Goal: Information Seeking & Learning: Find specific page/section

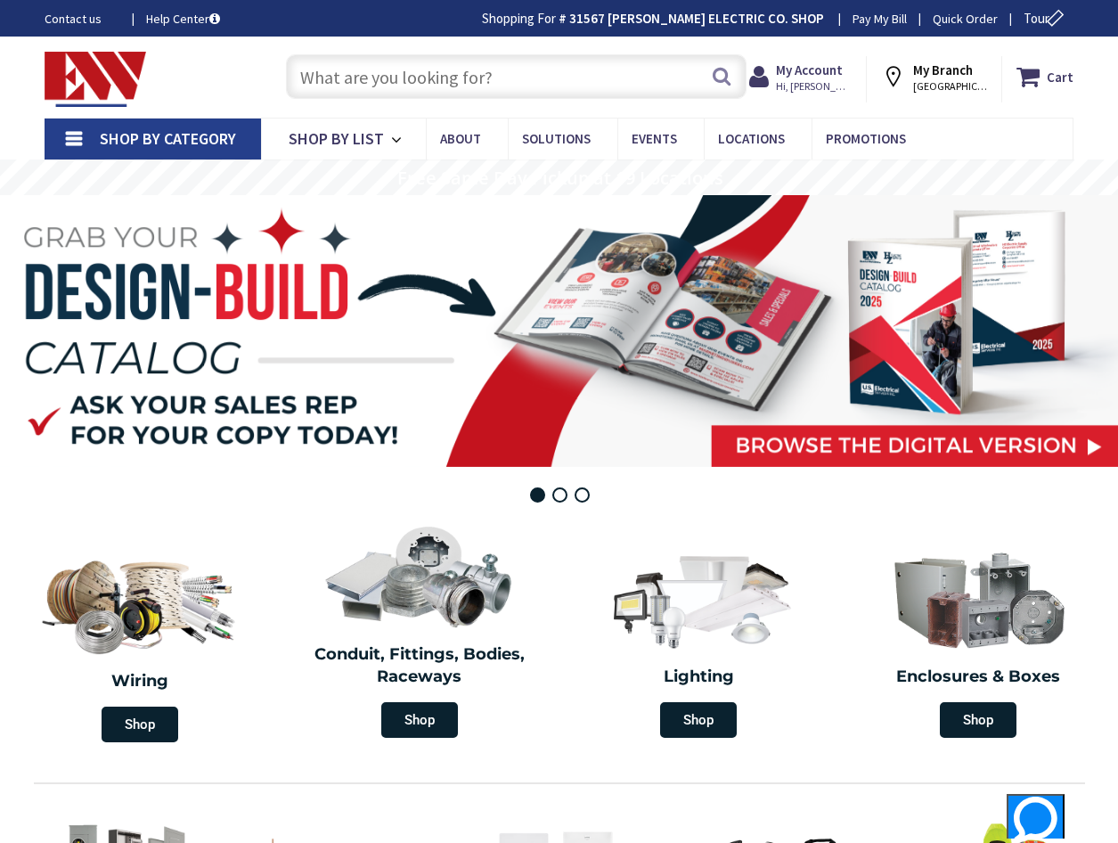
click at [472, 86] on input "text" at bounding box center [516, 76] width 461 height 45
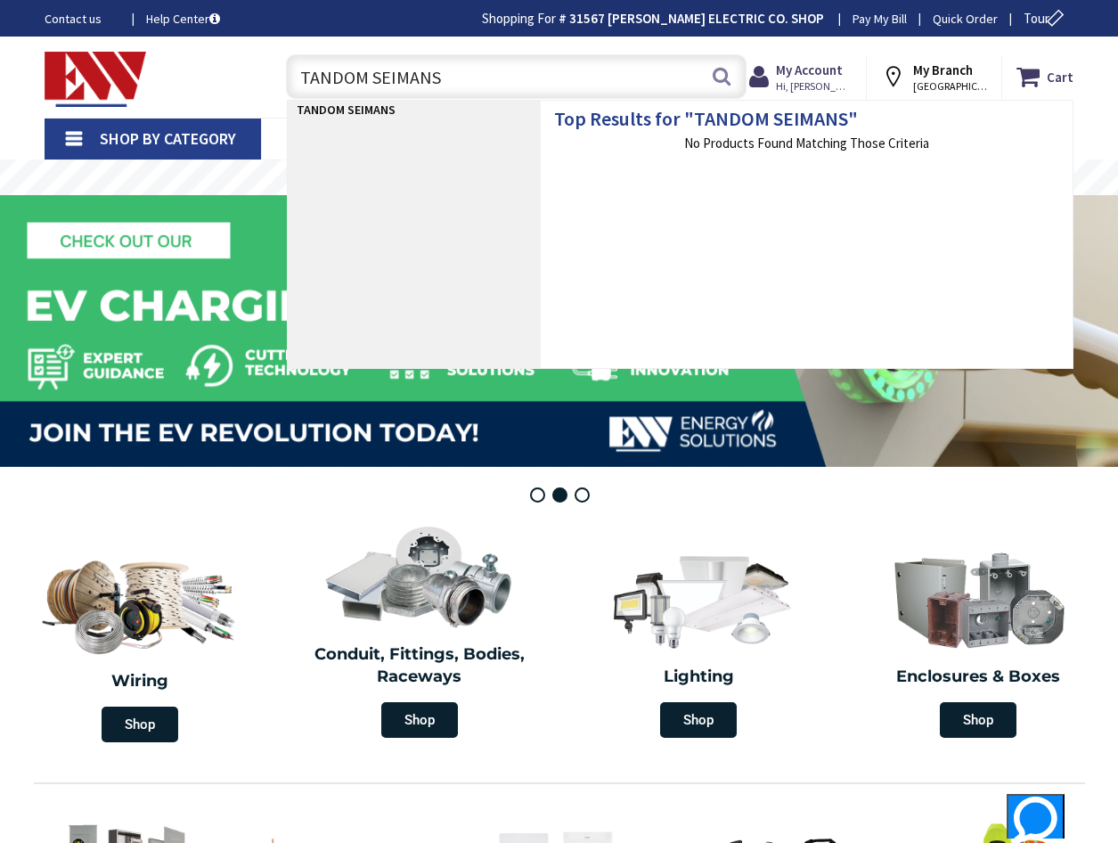
click at [422, 80] on input "TANDOM SEIMANS" at bounding box center [516, 76] width 461 height 45
click at [418, 78] on input "TANDOM SEIMANS" at bounding box center [516, 76] width 461 height 45
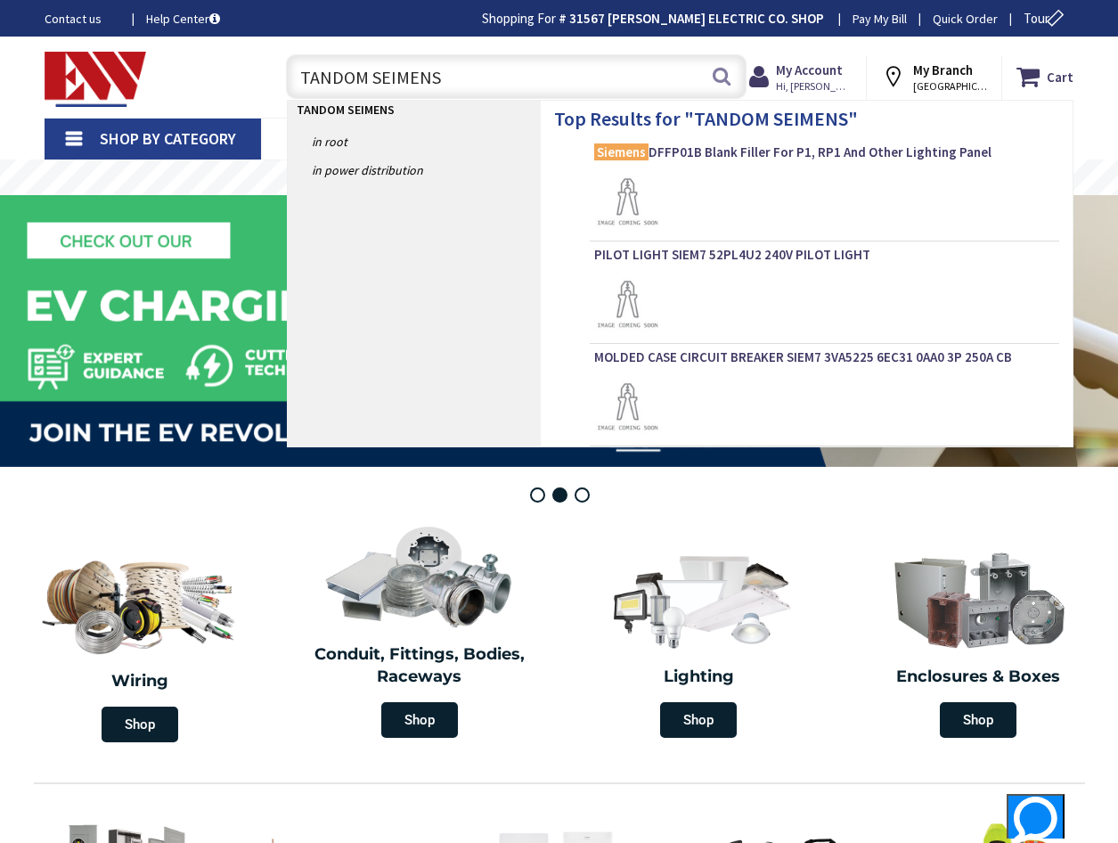
click at [514, 90] on input "TANDOM SEIMENS" at bounding box center [516, 76] width 461 height 45
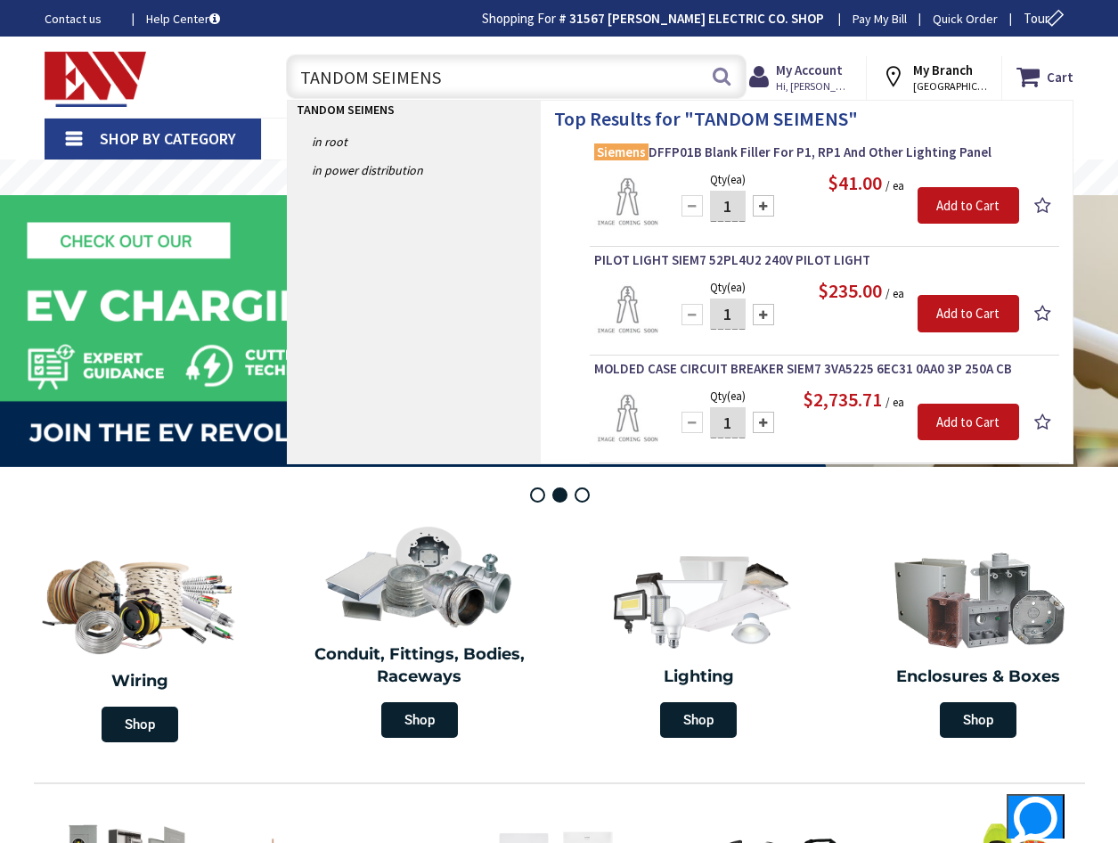
drag, startPoint x: 526, startPoint y: 97, endPoint x: 309, endPoint y: 83, distance: 217.0
click at [295, 84] on input "TANDOM SEIMENS" at bounding box center [516, 76] width 461 height 45
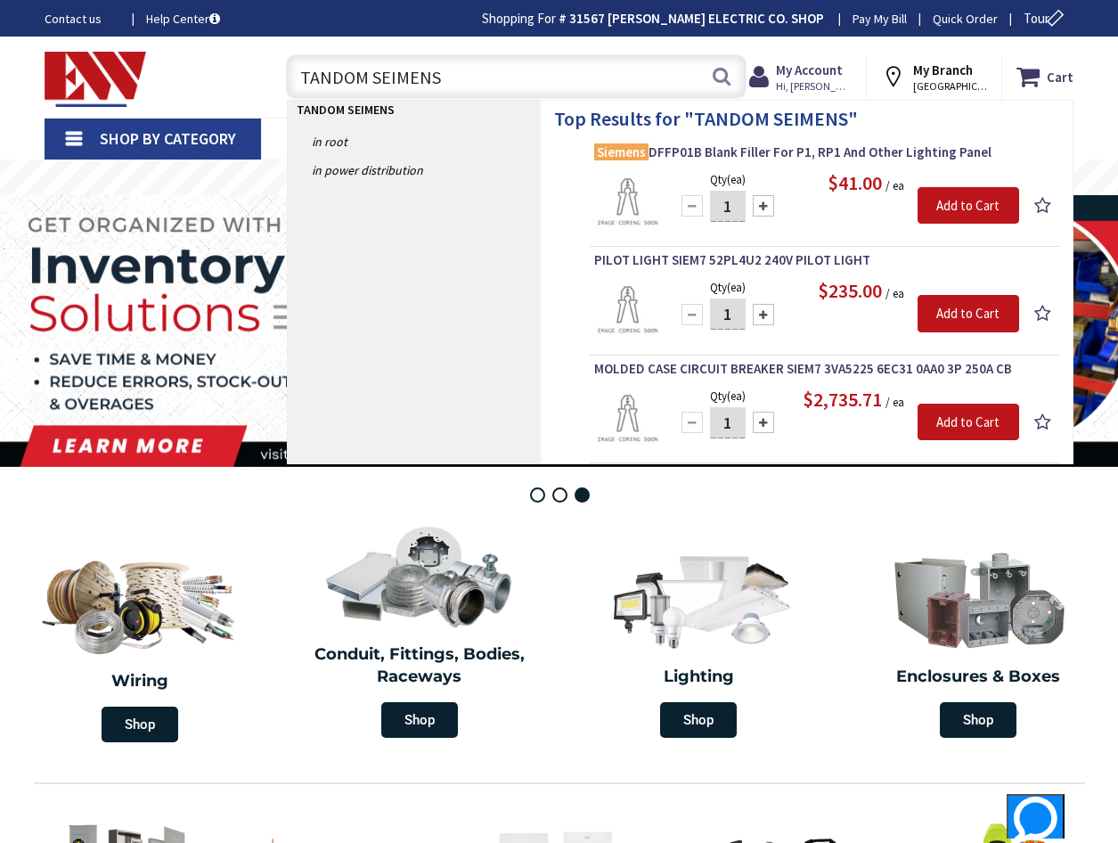
type input "TANDOM SEIMENS"
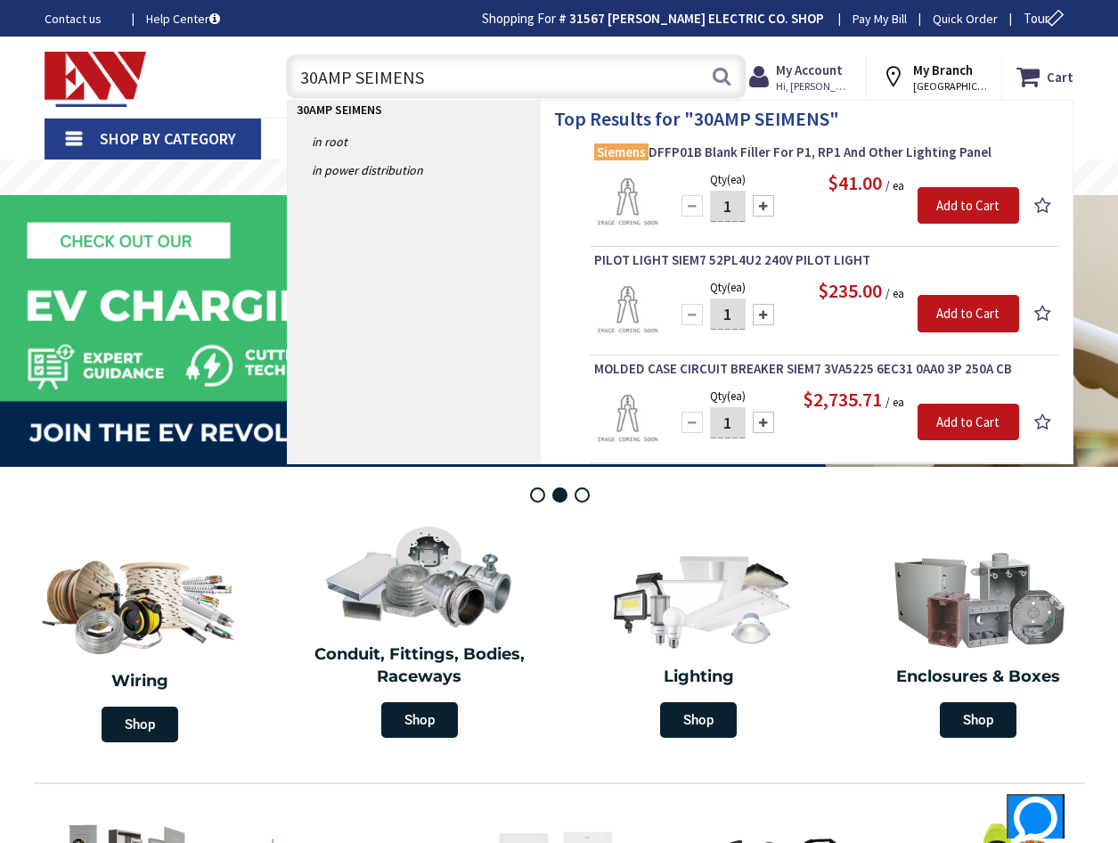
drag, startPoint x: 445, startPoint y: 77, endPoint x: 270, endPoint y: 71, distance: 174.7
click at [270, 71] on div "30AMP SEIMENS 30AMP SEIMENS Search" at bounding box center [512, 75] width 496 height 57
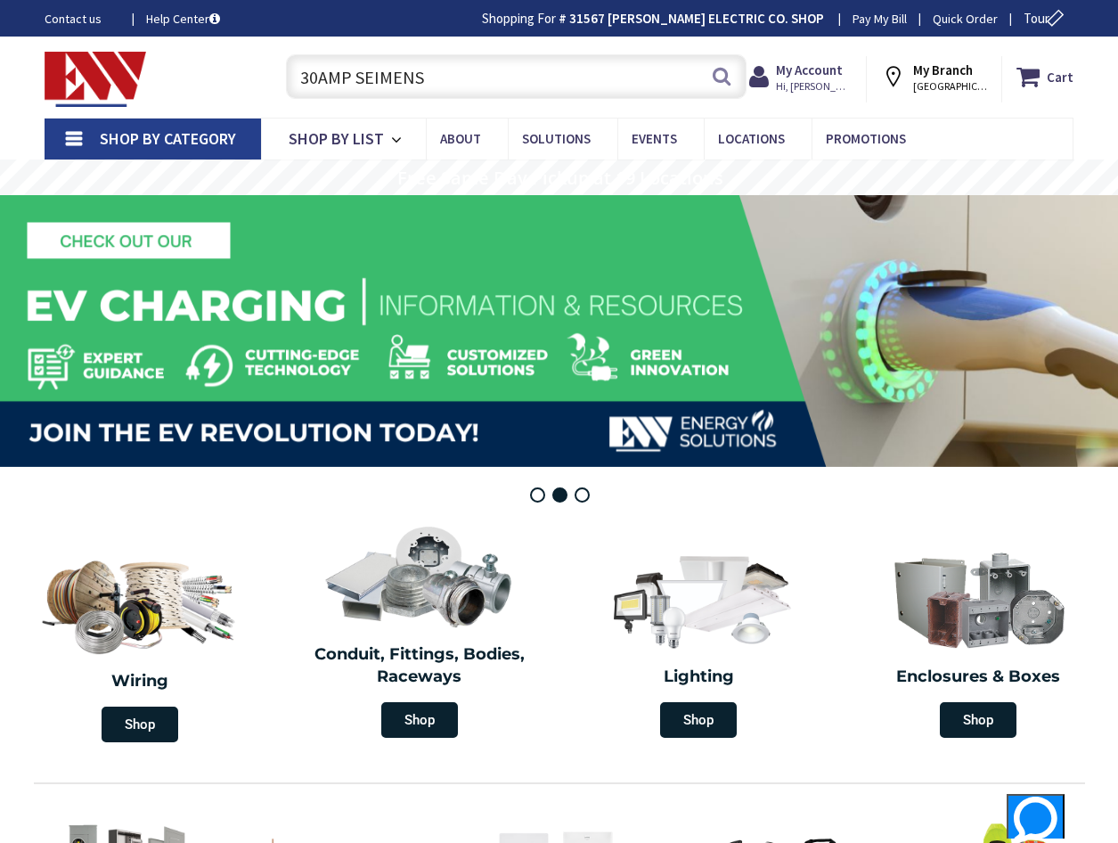
type input "30AMP SEIMENS"
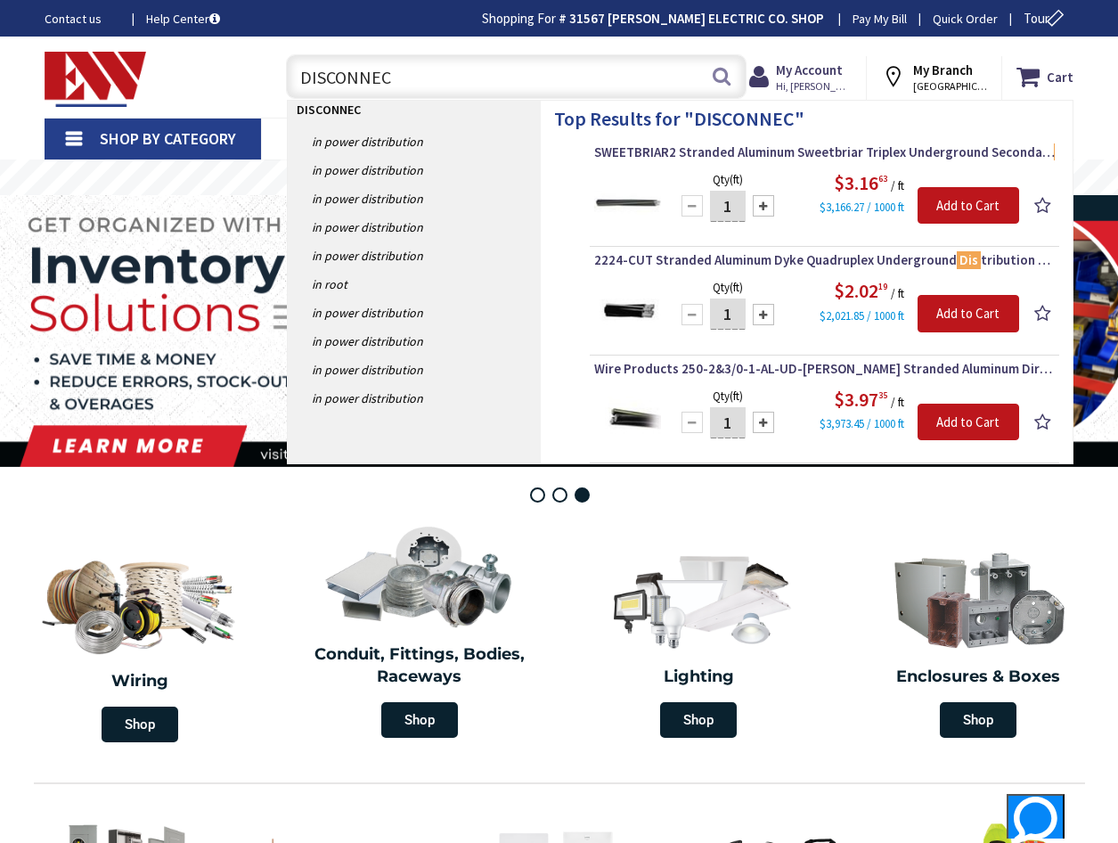
type input "DISCONNECT"
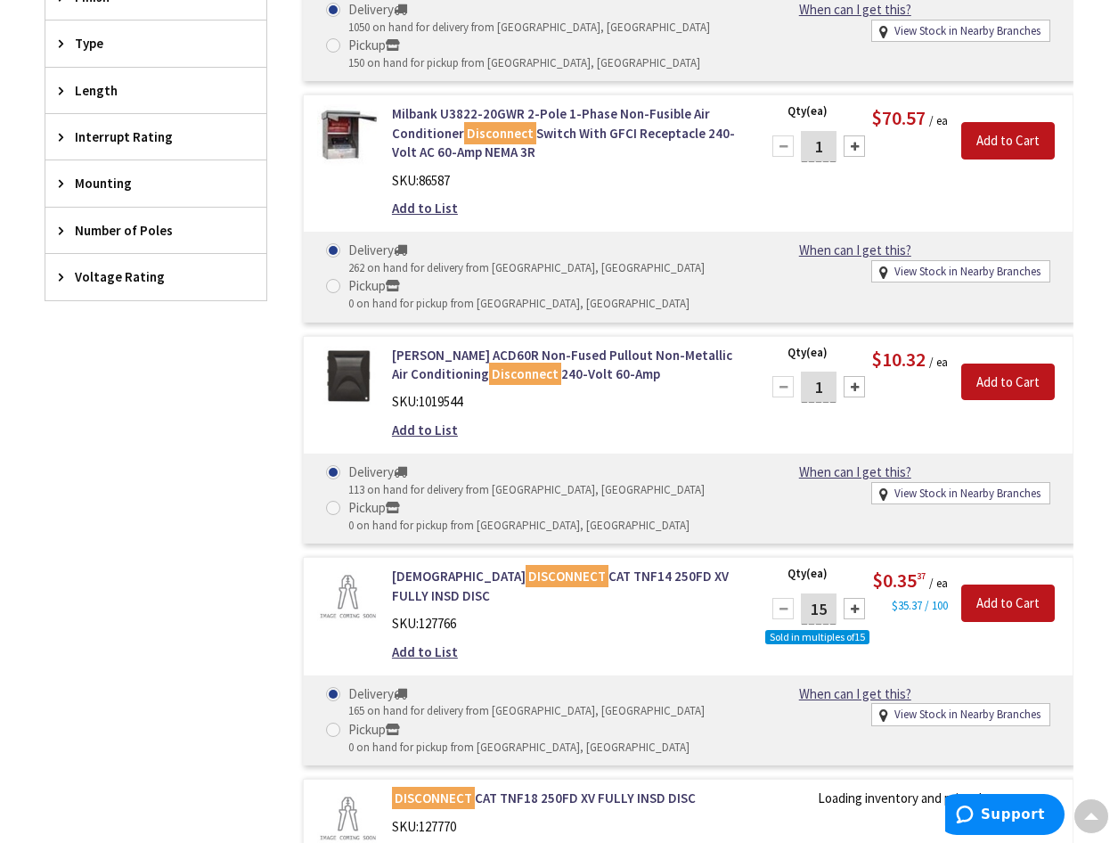
click at [138, 282] on span "Voltage Rating" at bounding box center [147, 276] width 145 height 19
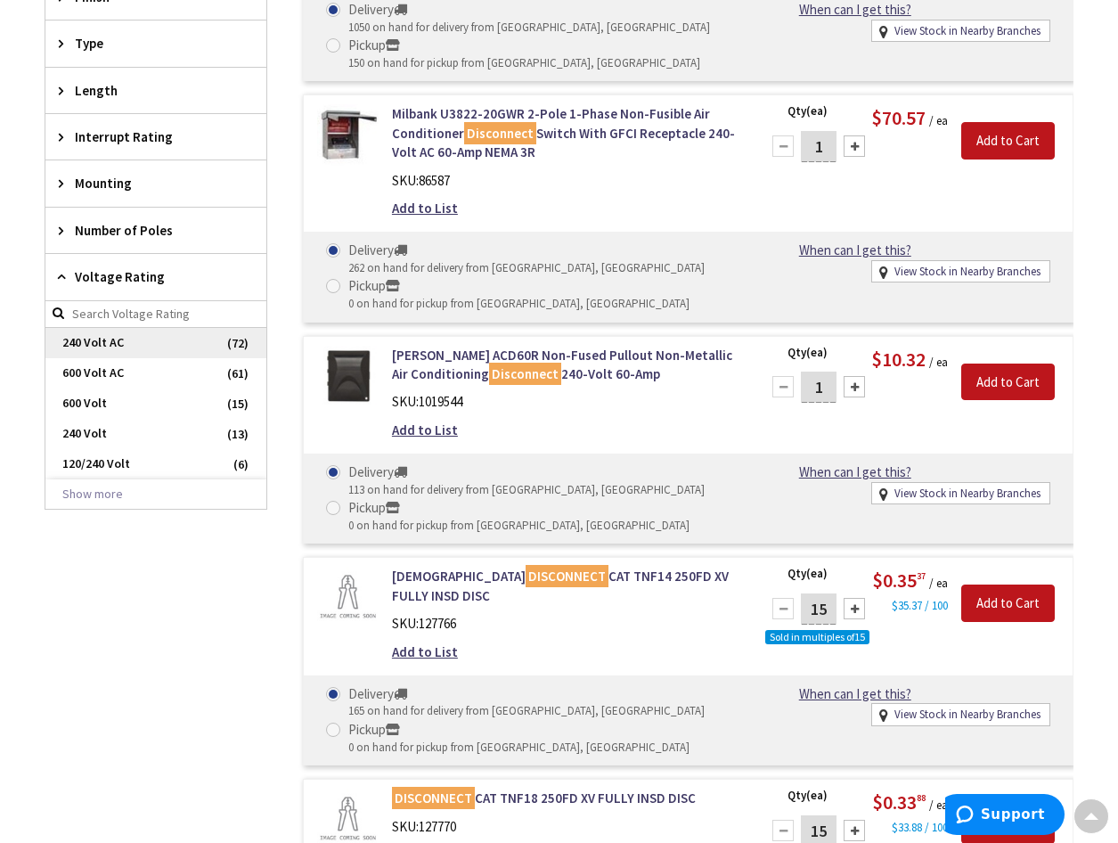
click at [142, 355] on span "240 Volt AC" at bounding box center [155, 343] width 221 height 30
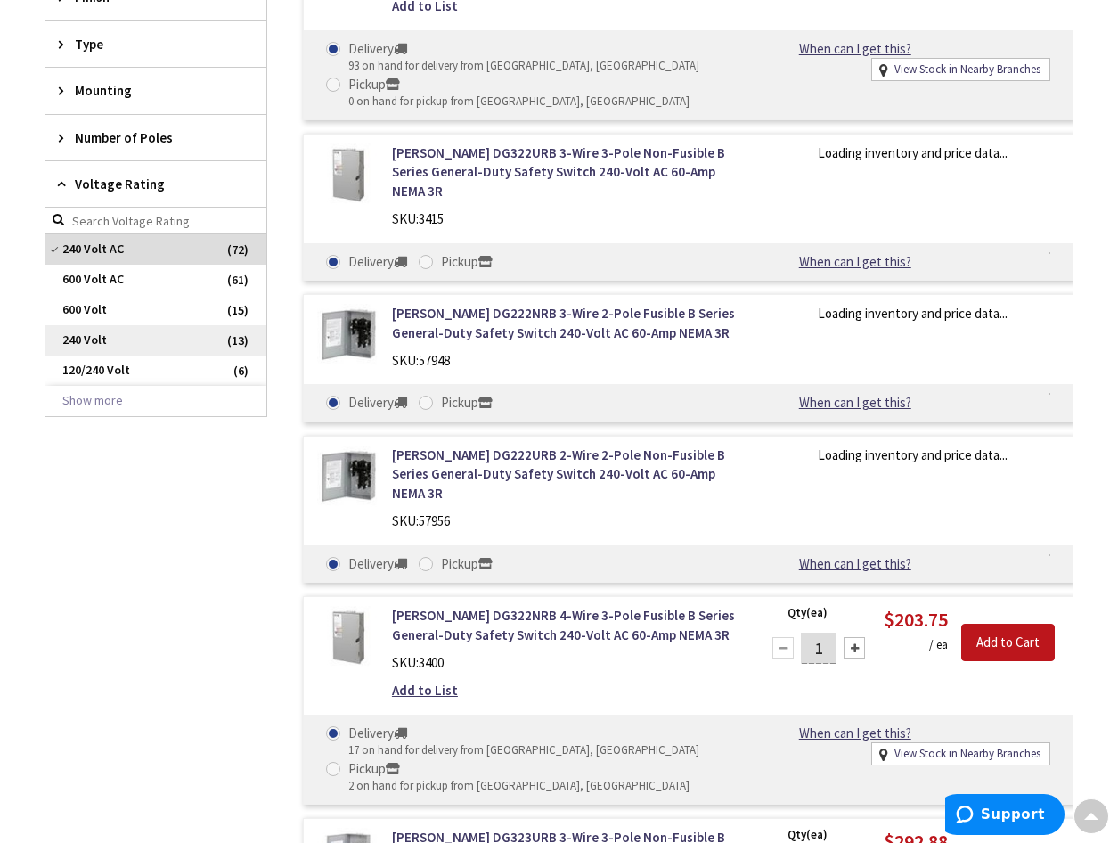
click at [125, 348] on span "240 Volt" at bounding box center [155, 340] width 221 height 30
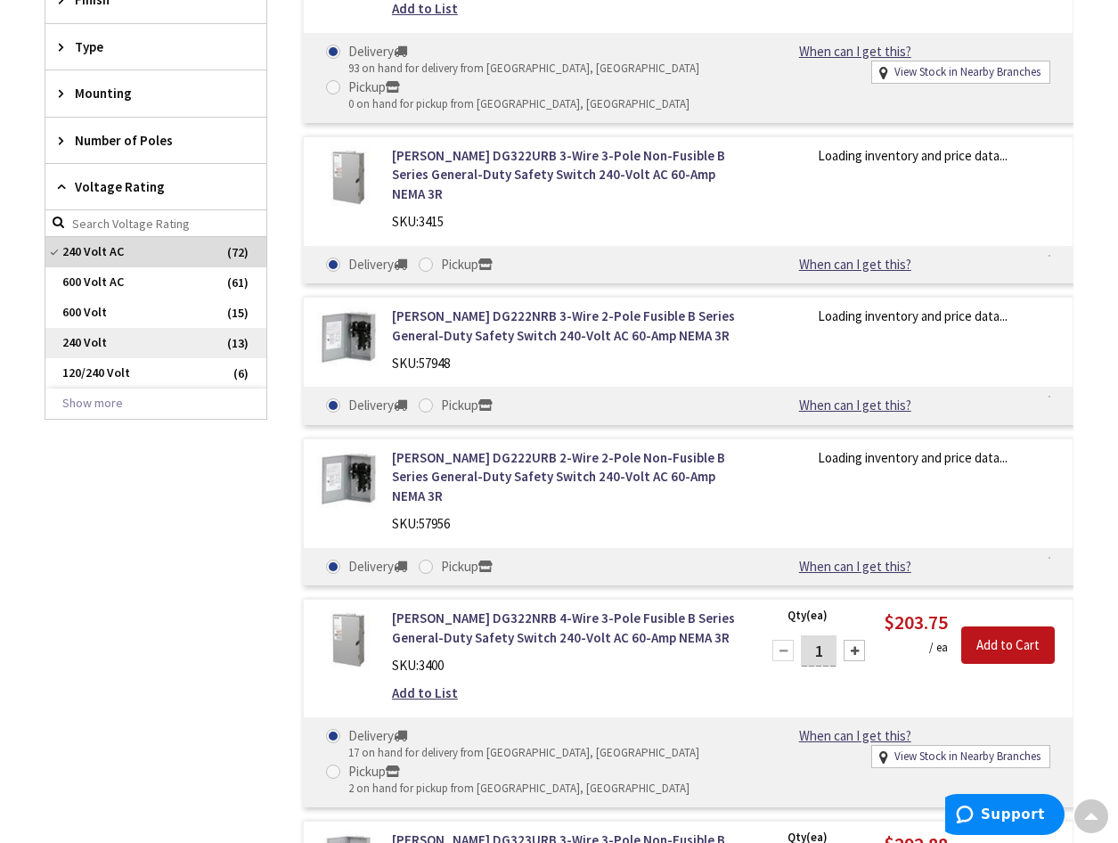
scroll to position [1035, 0]
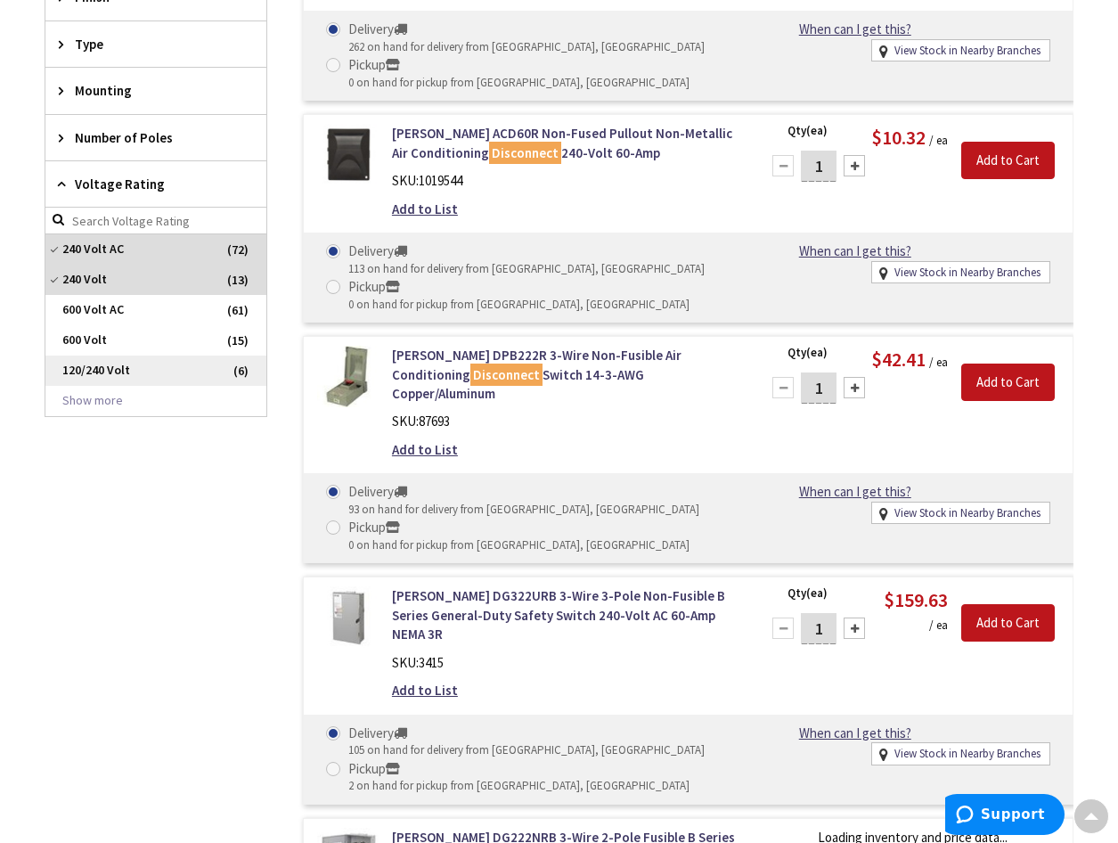
click at [134, 378] on span "120/240 Volt" at bounding box center [155, 371] width 221 height 30
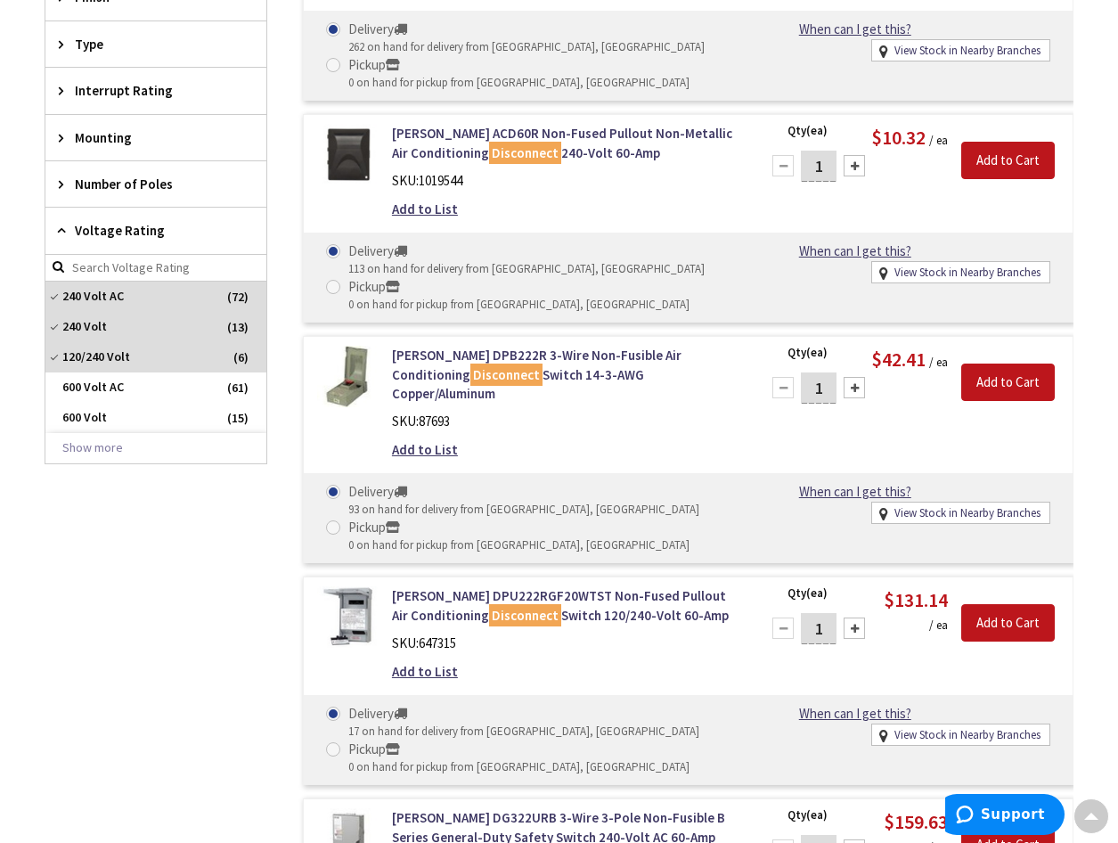
click at [160, 189] on span "Number of Poles" at bounding box center [147, 184] width 145 height 19
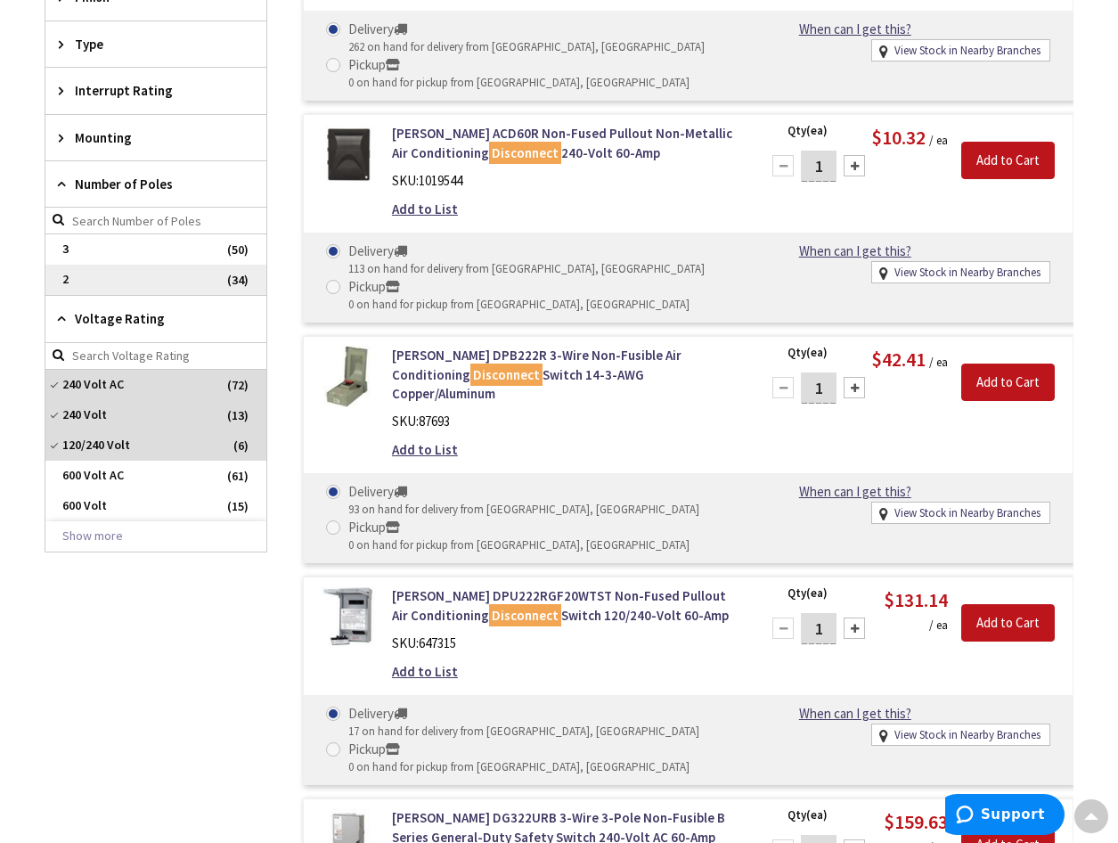
click at [113, 283] on span "2" at bounding box center [155, 280] width 221 height 30
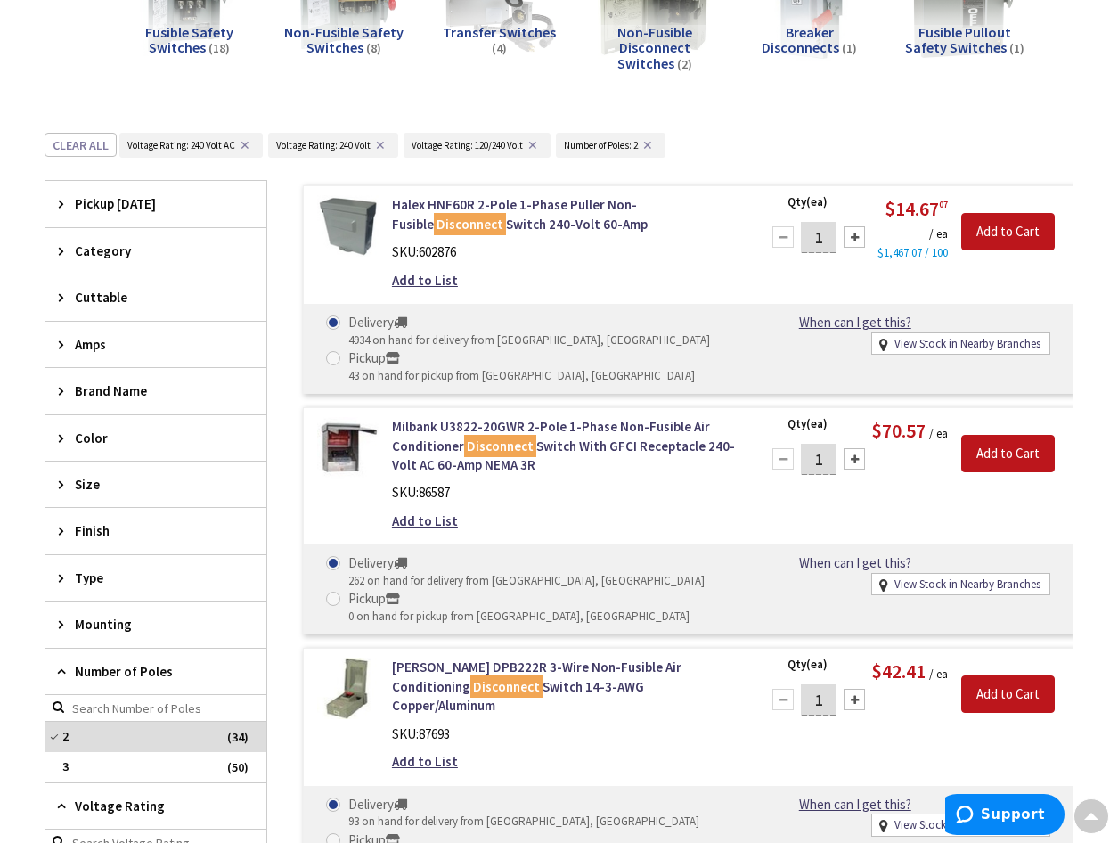
scroll to position [160, 0]
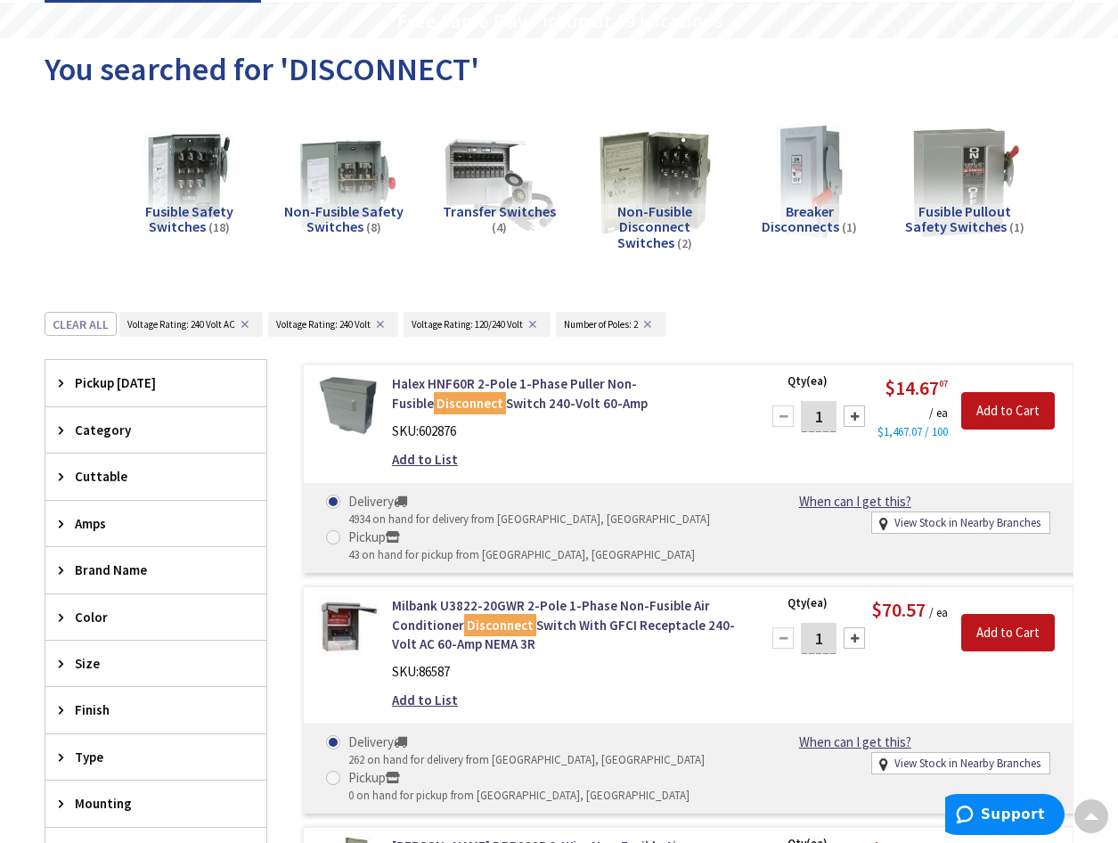
click at [102, 529] on span "Amps" at bounding box center [147, 523] width 145 height 19
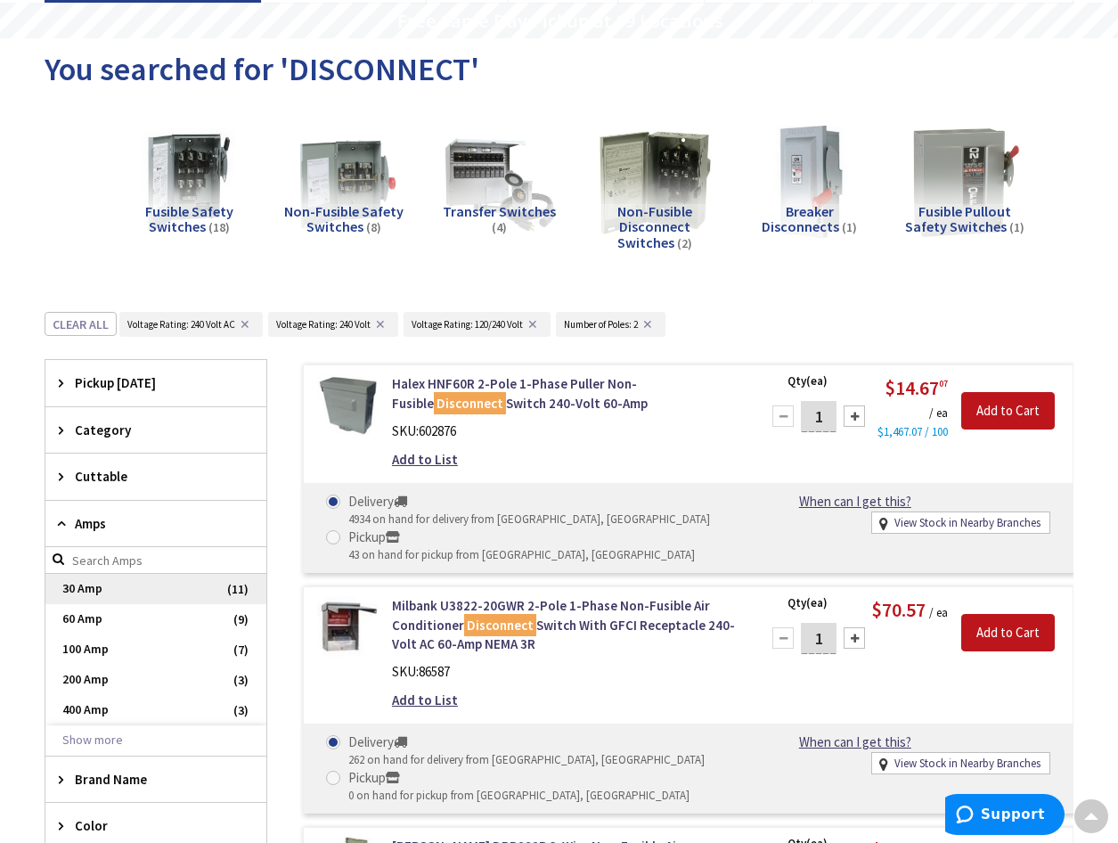
click at [124, 586] on span "30 Amp" at bounding box center [155, 589] width 221 height 30
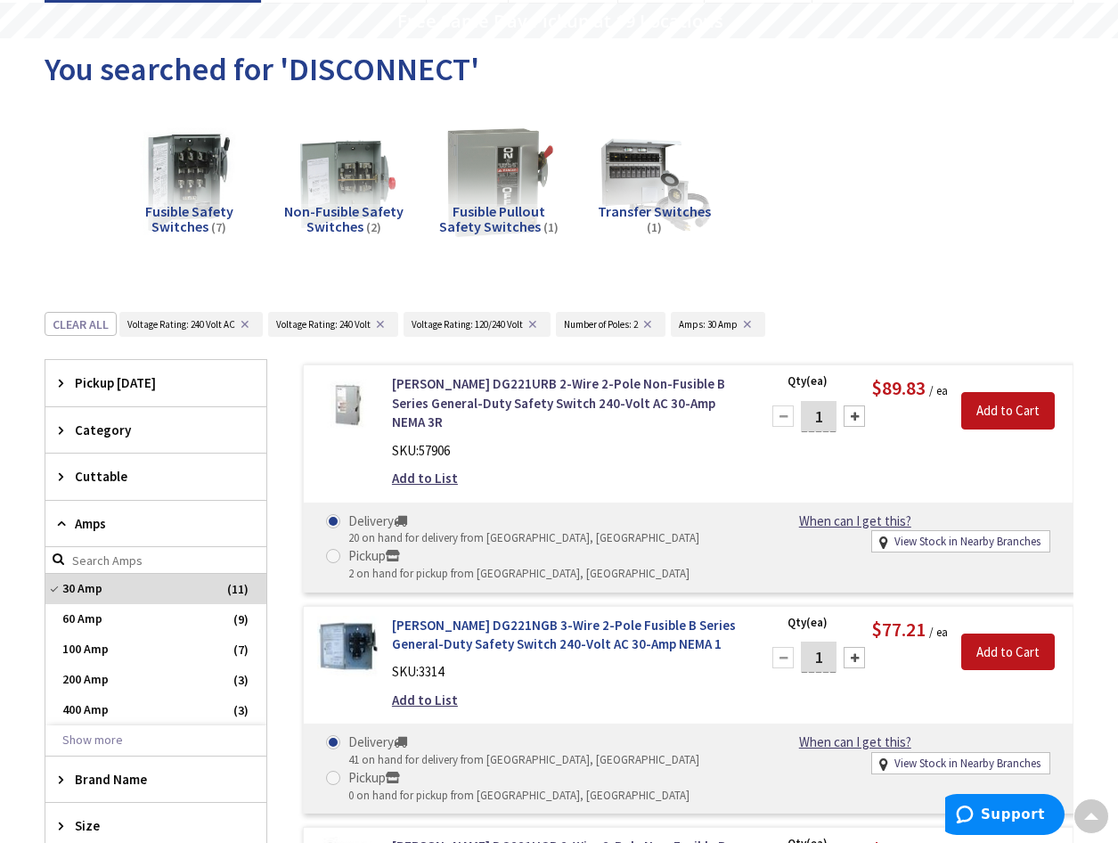
scroll to position [0, 0]
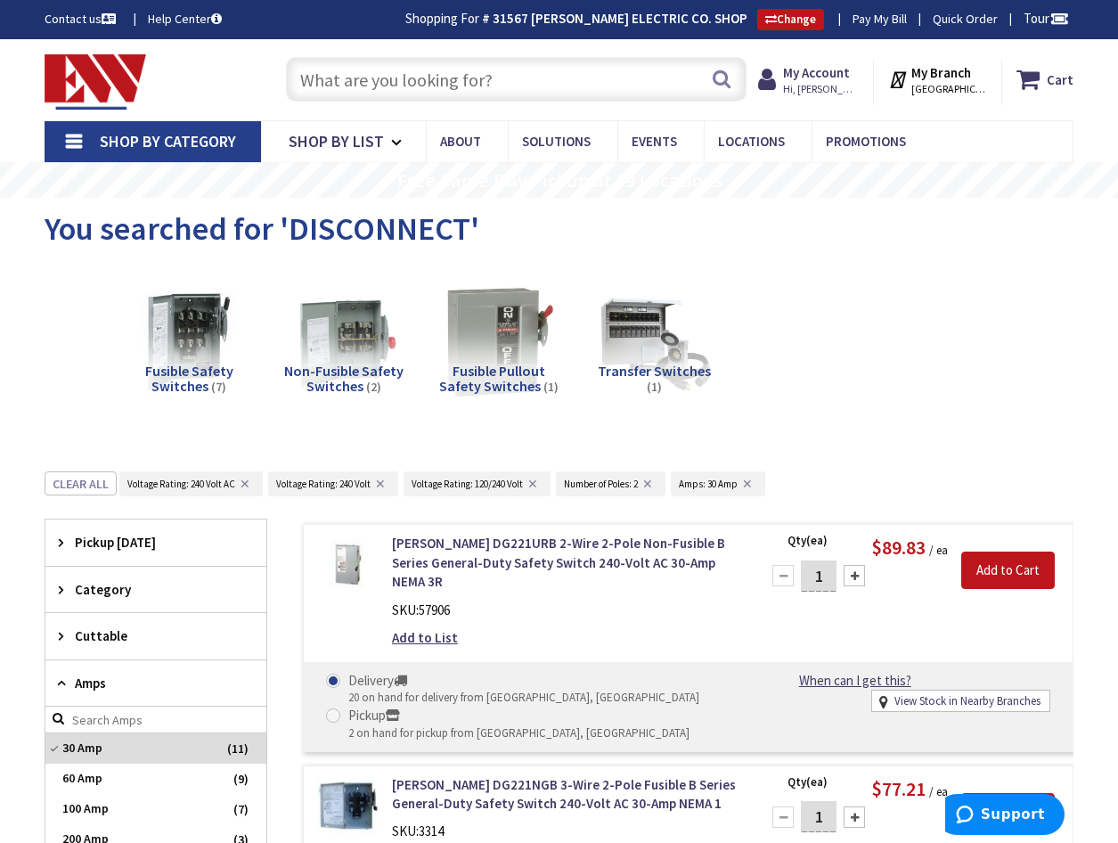
click at [505, 79] on input "text" at bounding box center [516, 79] width 461 height 45
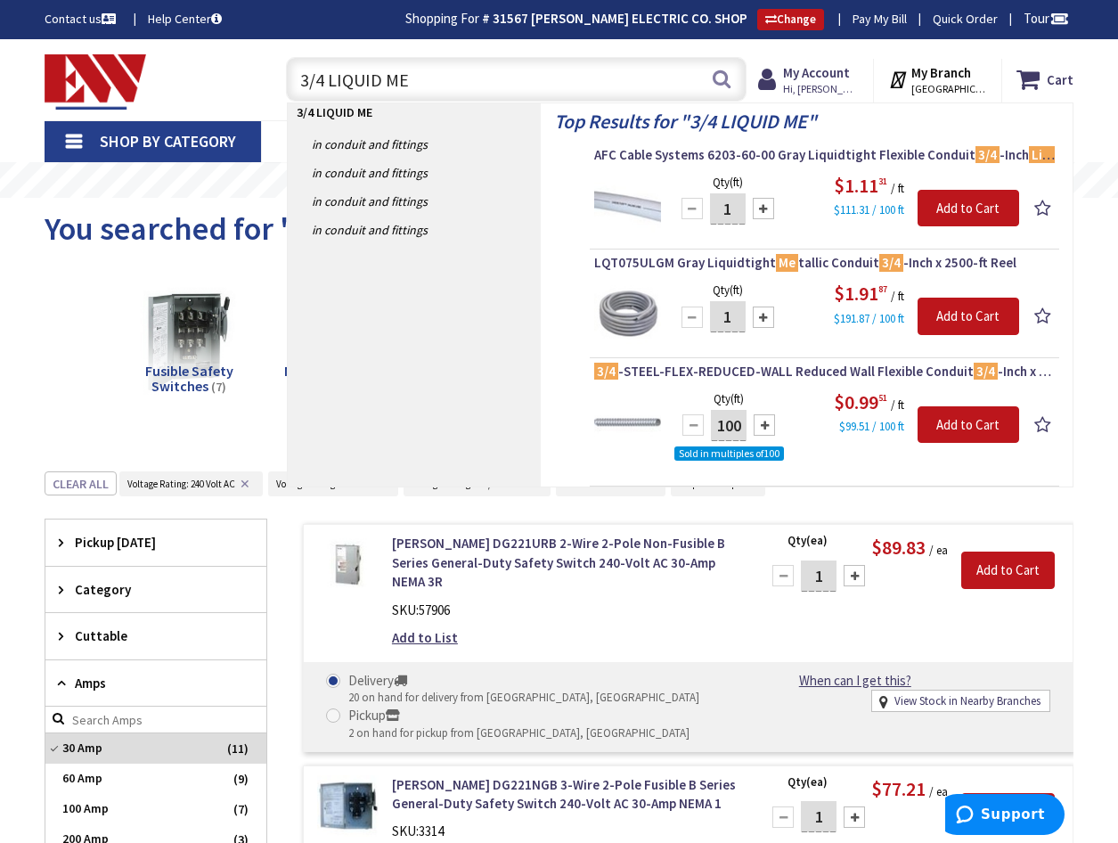
click at [488, 79] on input "3/4 LIQUID ME" at bounding box center [516, 79] width 461 height 45
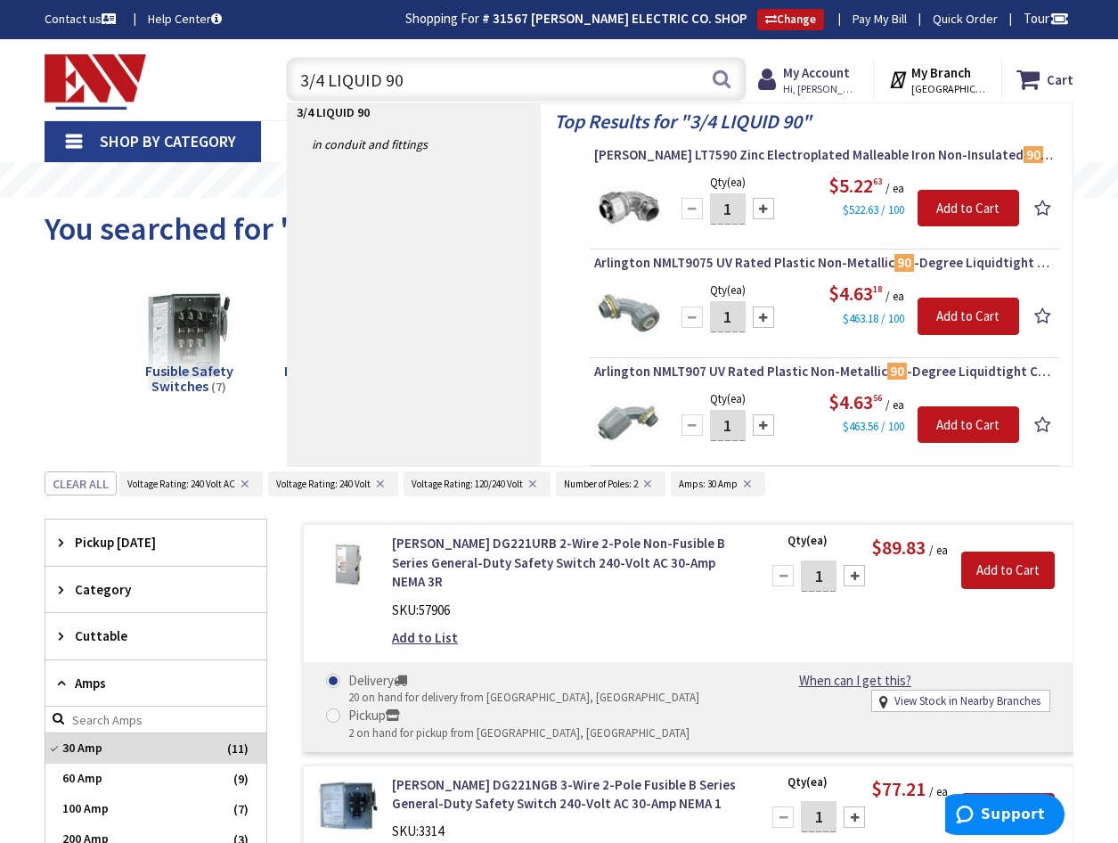
click at [433, 79] on input "3/4 LIQUID 90" at bounding box center [516, 79] width 461 height 45
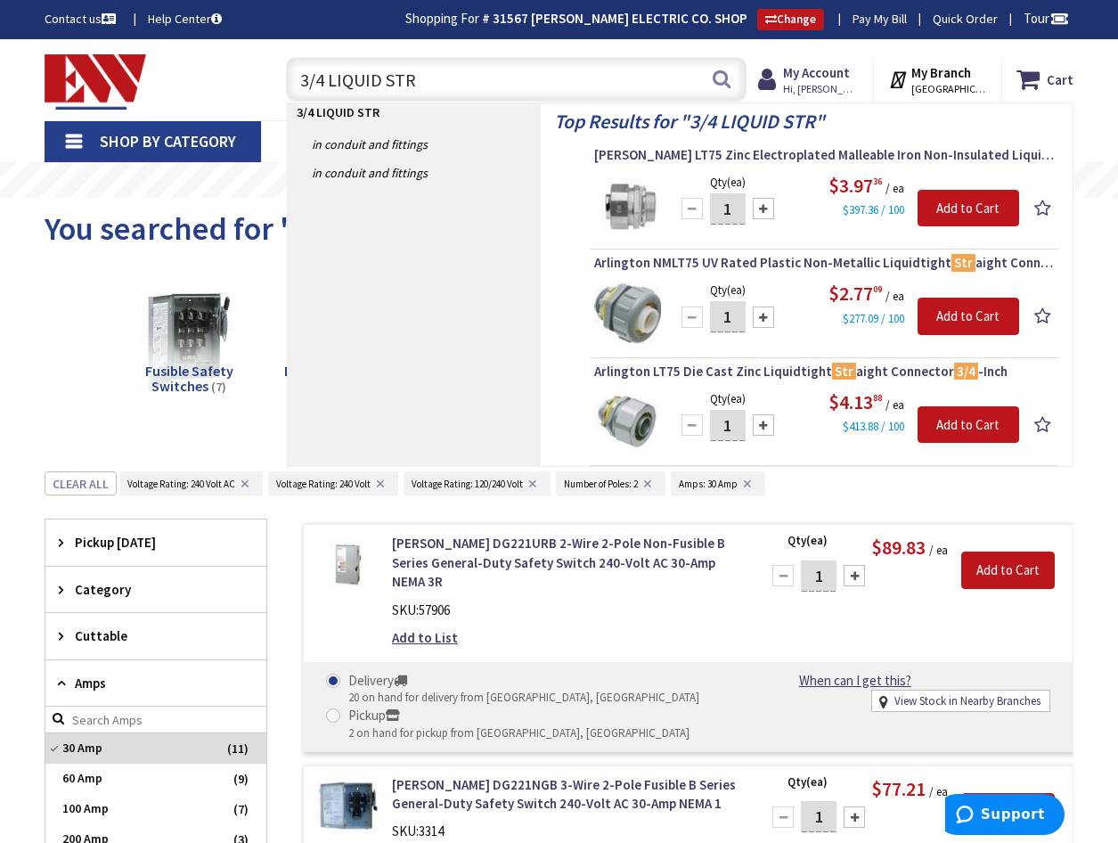
click at [419, 75] on input "3/4 LIQUID STR" at bounding box center [516, 79] width 461 height 45
type input "3"
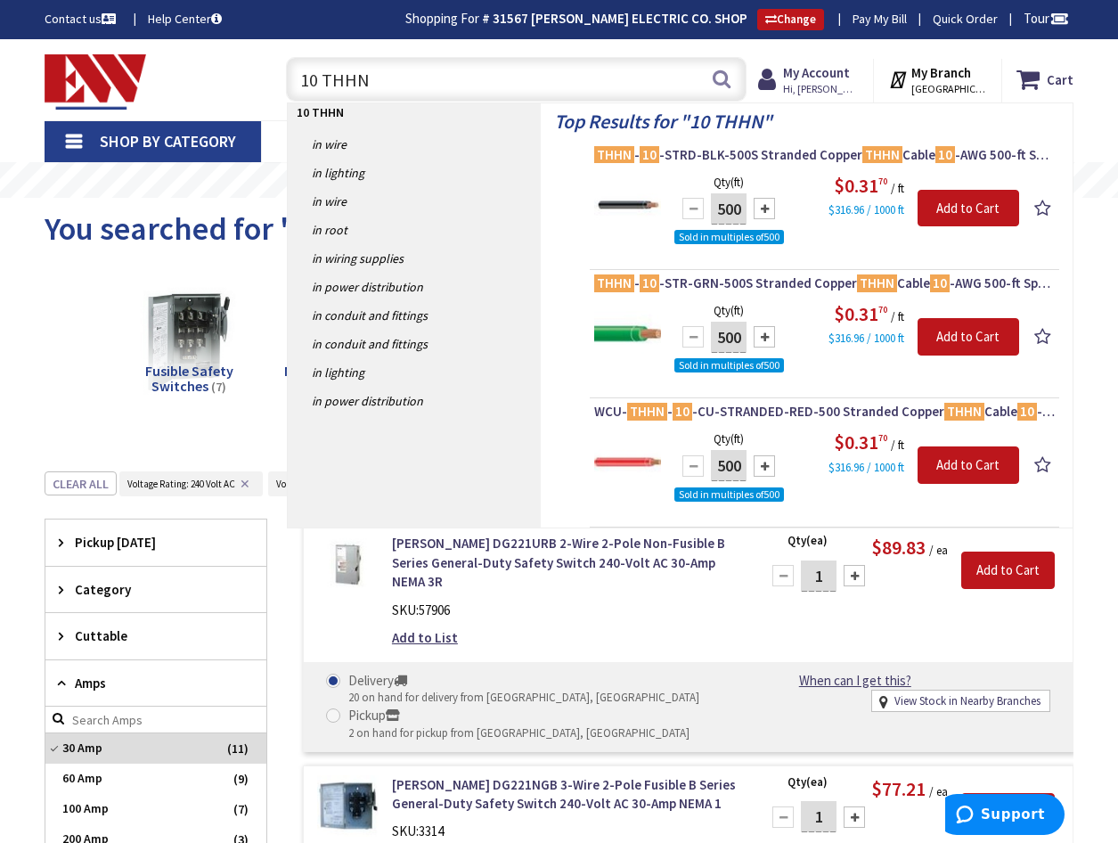
click at [410, 86] on input "10 THHN" at bounding box center [516, 79] width 461 height 45
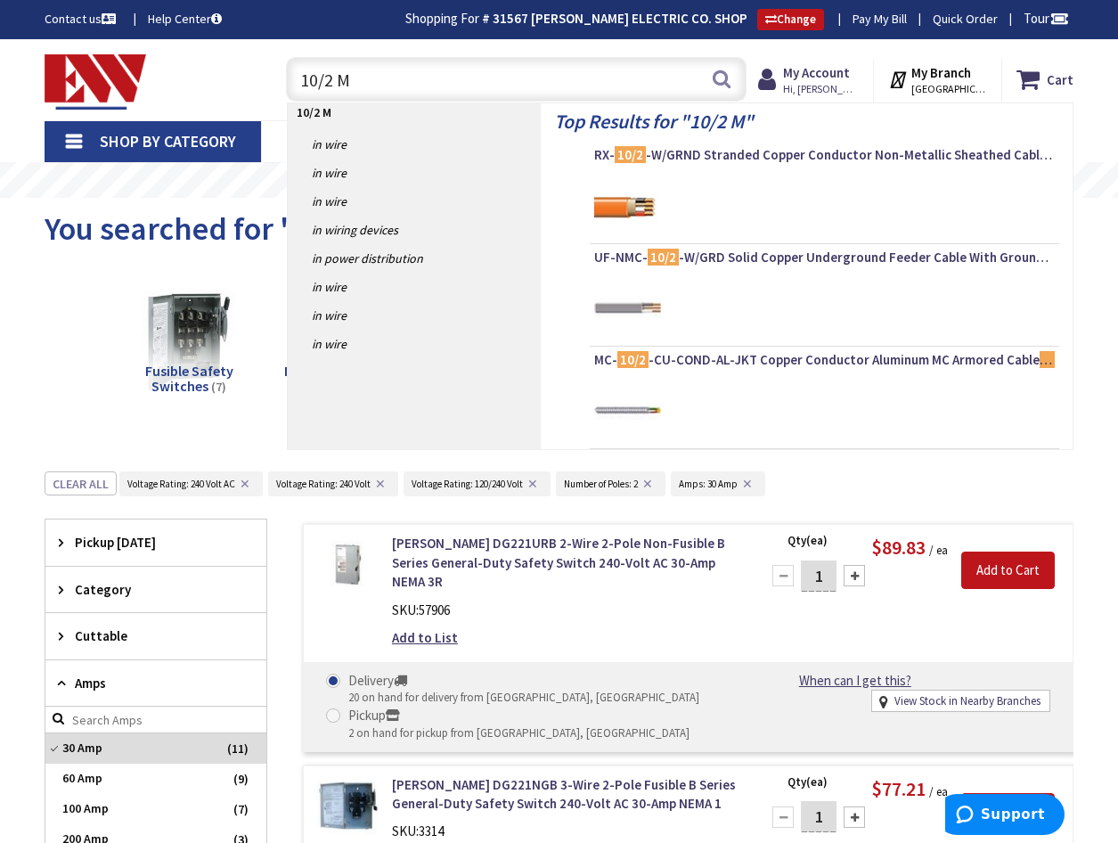
type input "10/2 MC"
